Goal: Task Accomplishment & Management: Use online tool/utility

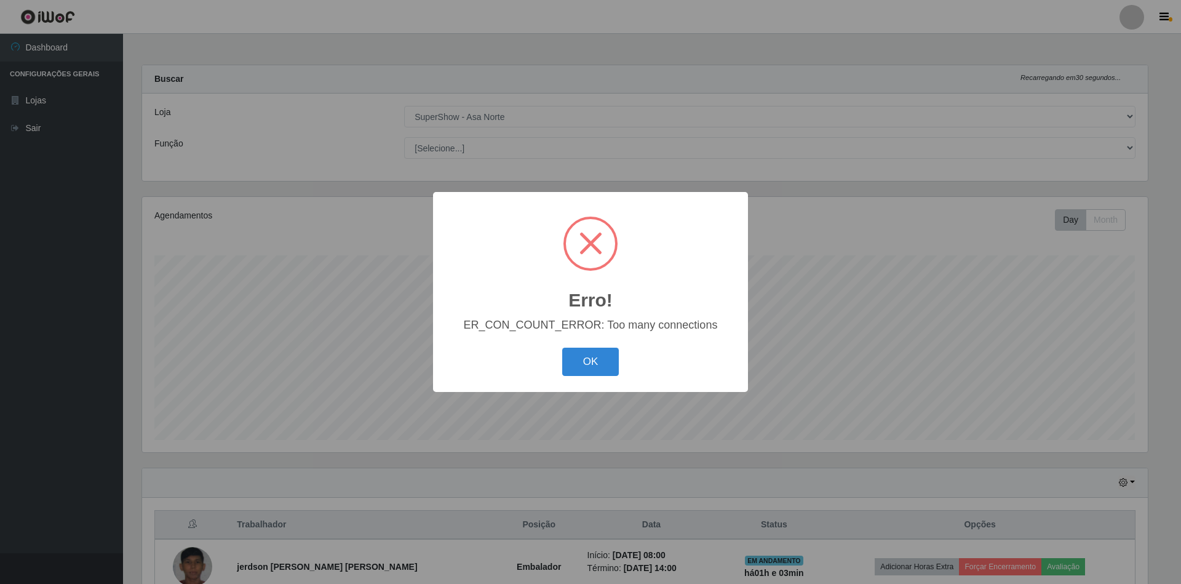
select select "71"
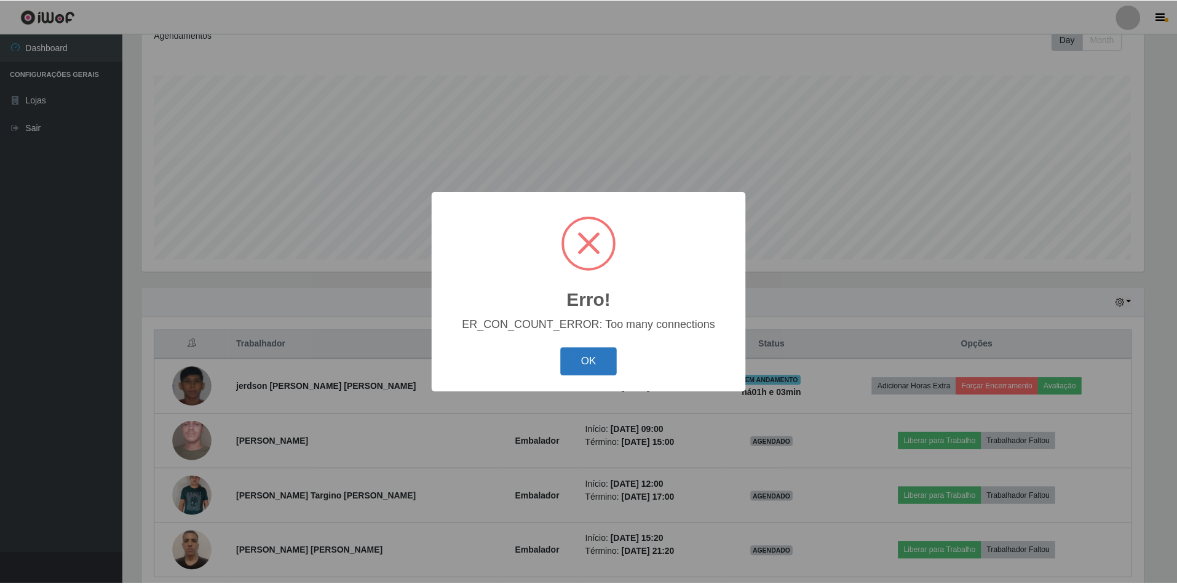
scroll to position [256, 1005]
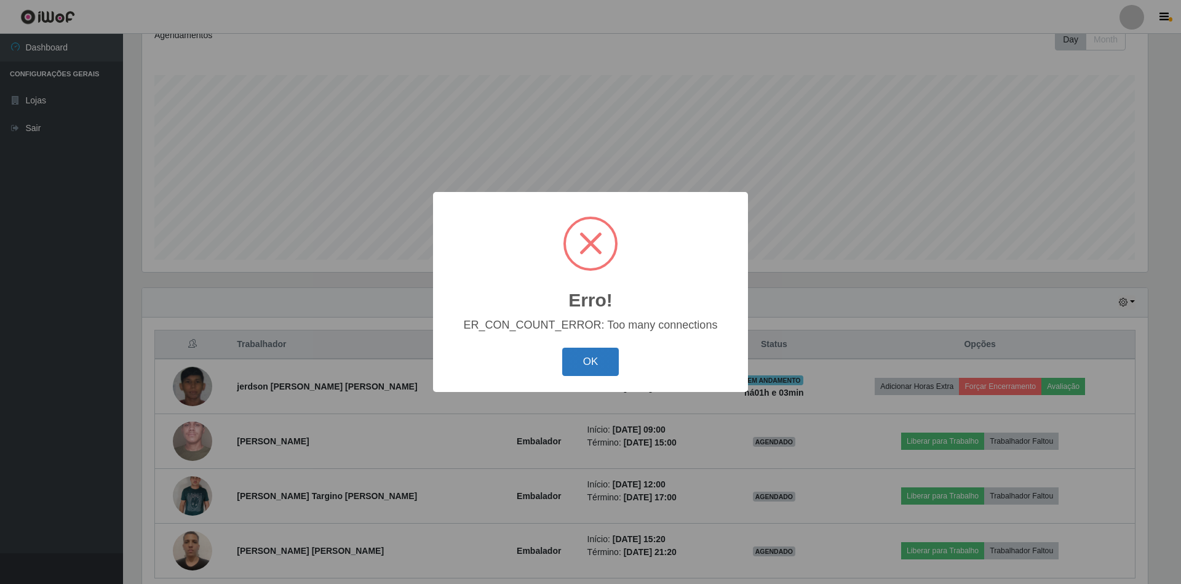
click at [609, 352] on button "OK" at bounding box center [590, 362] width 57 height 29
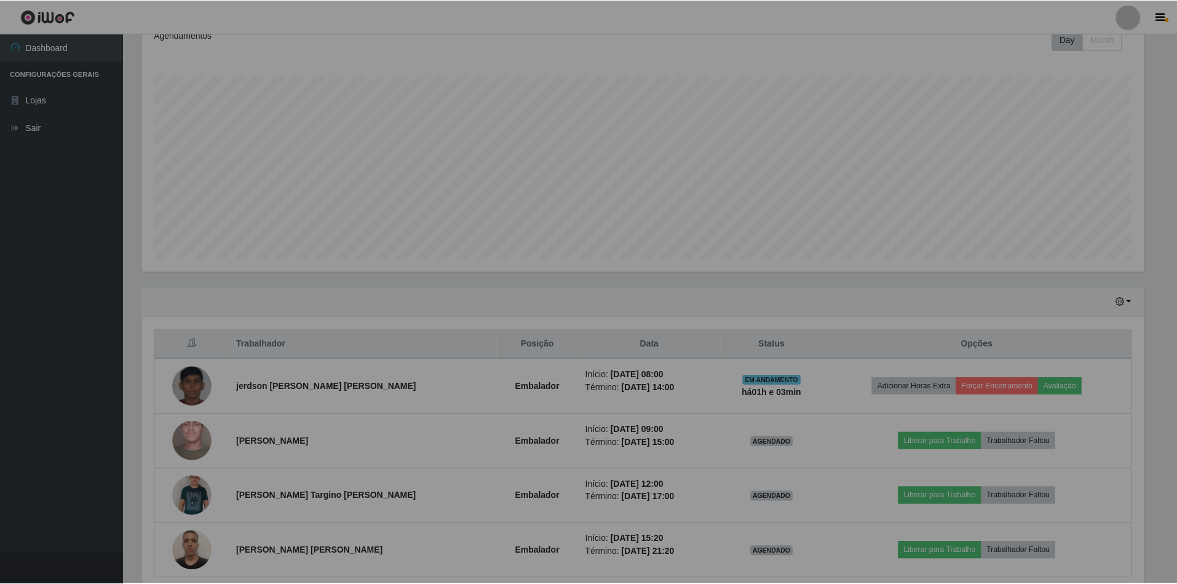
scroll to position [256, 1016]
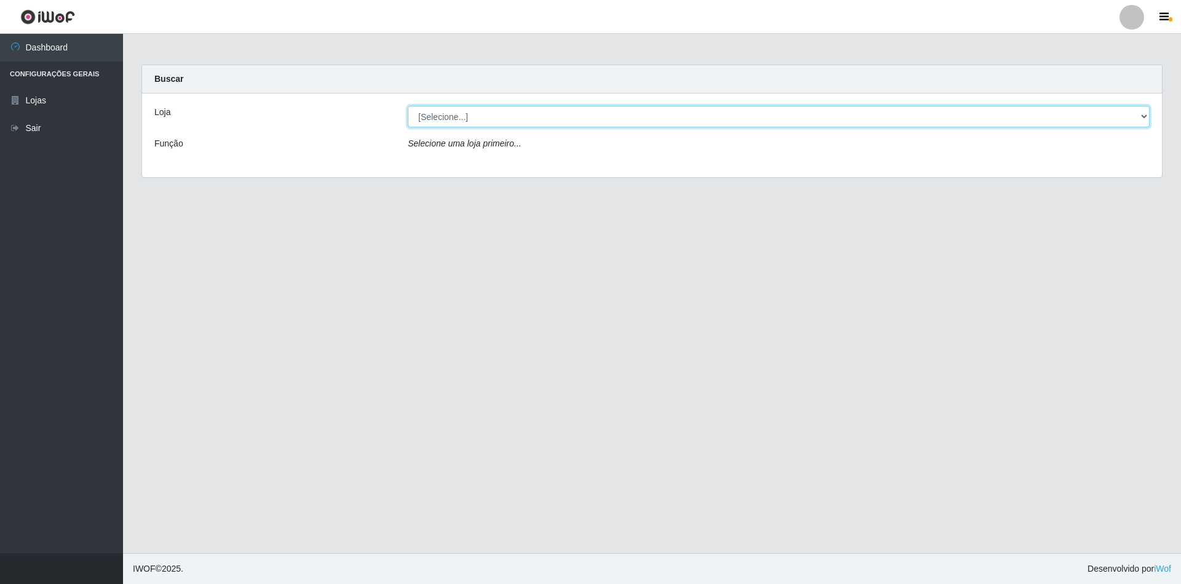
click at [448, 118] on select "[Selecione...] SuperShow - Asa Norte" at bounding box center [779, 117] width 742 height 22
select select "71"
click at [408, 106] on select "[Selecione...] SuperShow - Asa Norte" at bounding box center [779, 117] width 742 height 22
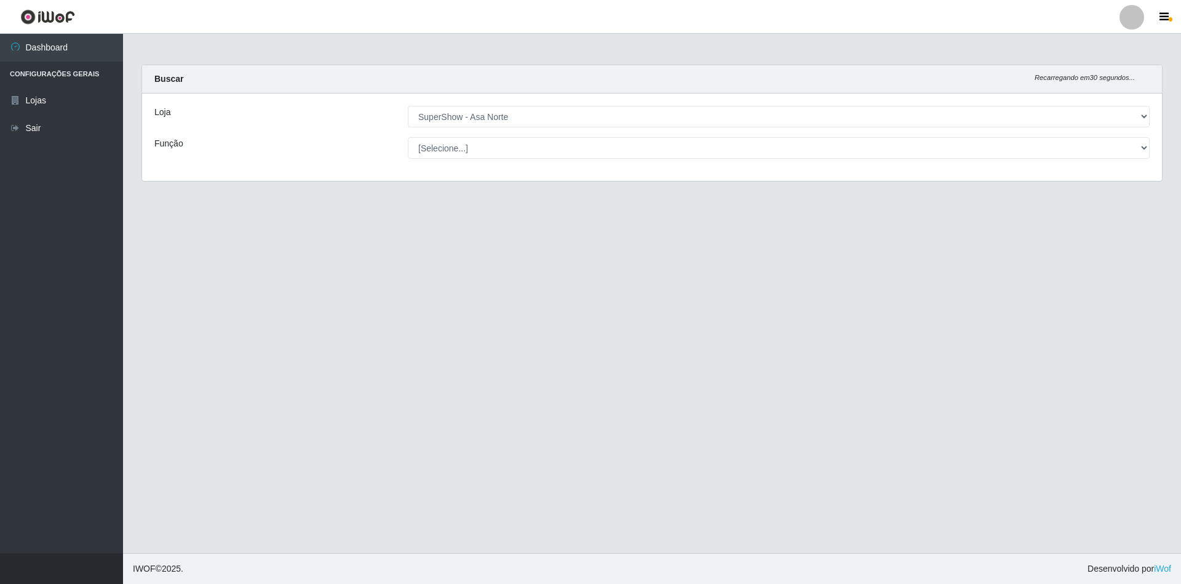
click at [333, 118] on div "Loja" at bounding box center [271, 117] width 253 height 22
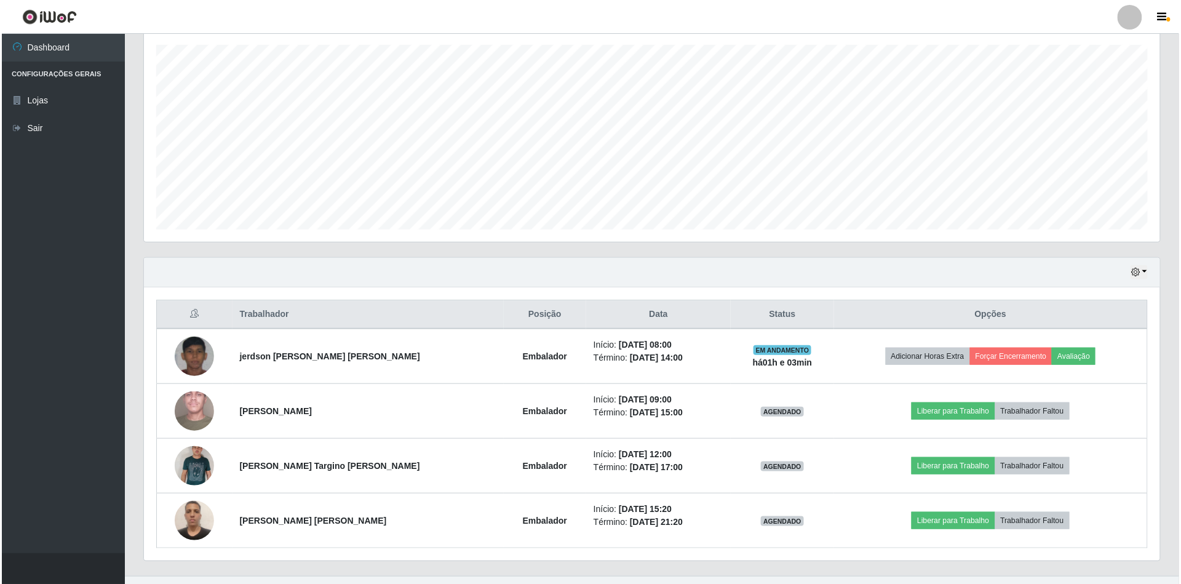
scroll to position [236, 0]
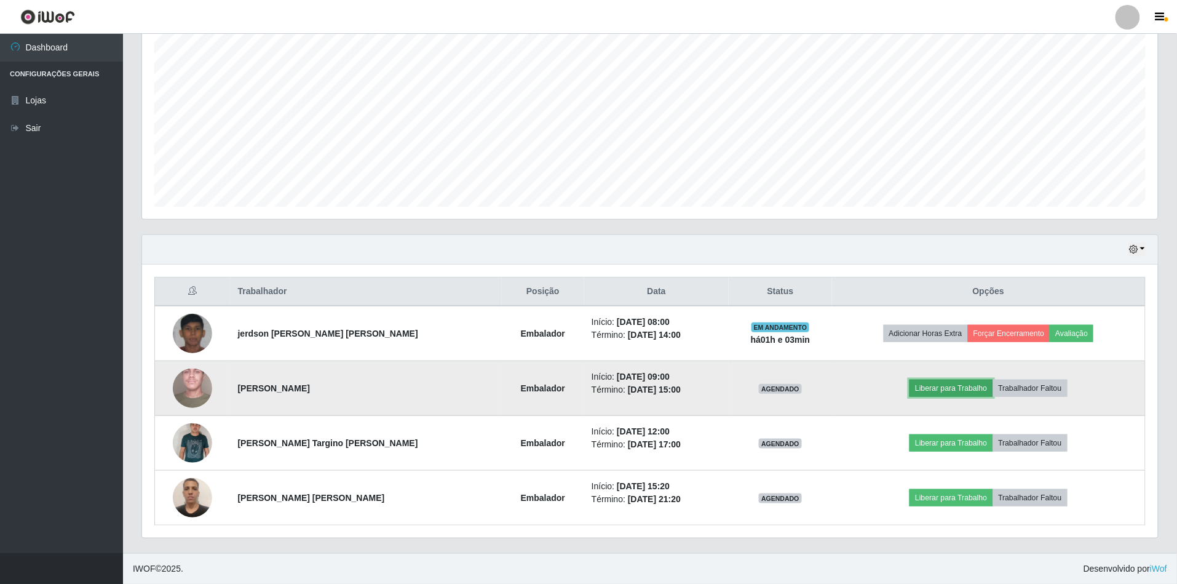
click at [928, 392] on button "Liberar para Trabalho" at bounding box center [951, 388] width 83 height 17
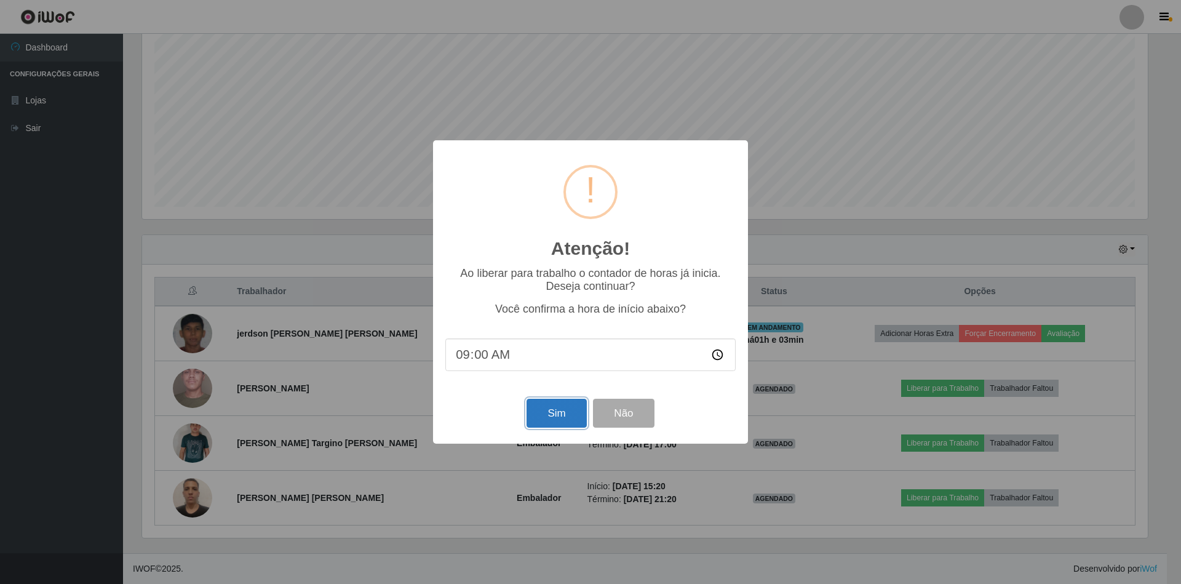
click at [572, 416] on button "Sim" at bounding box center [557, 413] width 60 height 29
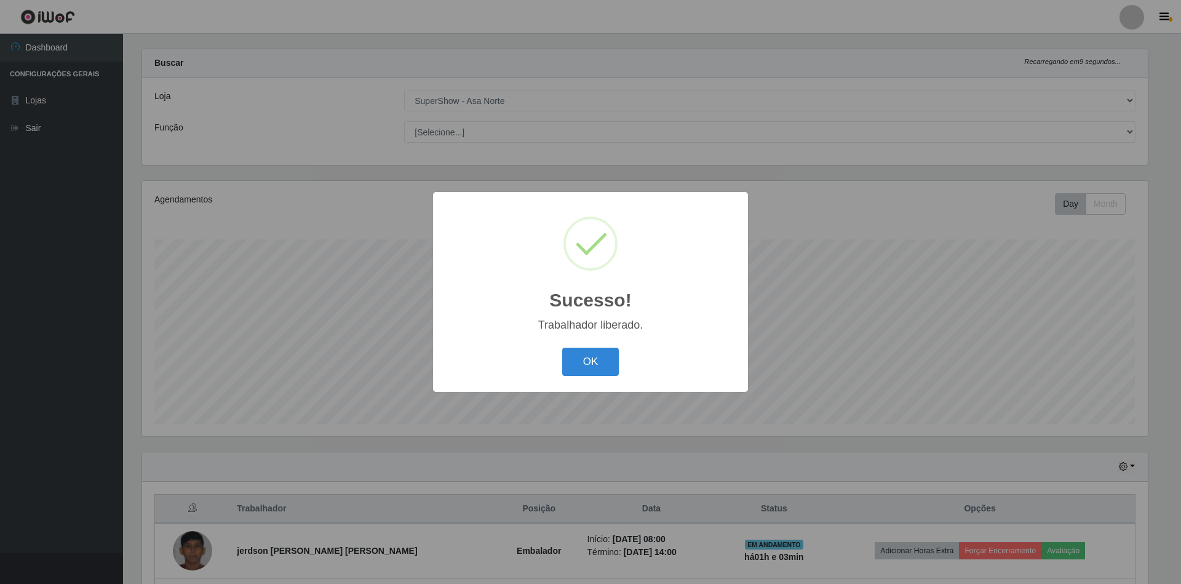
click at [562, 348] on button "OK" at bounding box center [590, 362] width 57 height 29
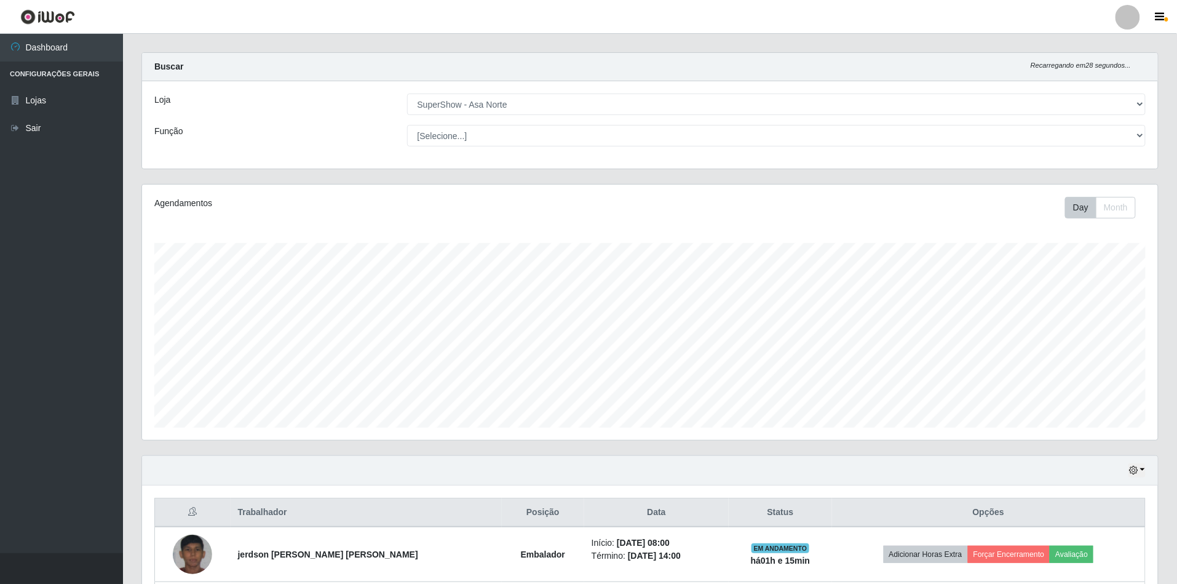
scroll to position [236, 0]
